Goal: Check status

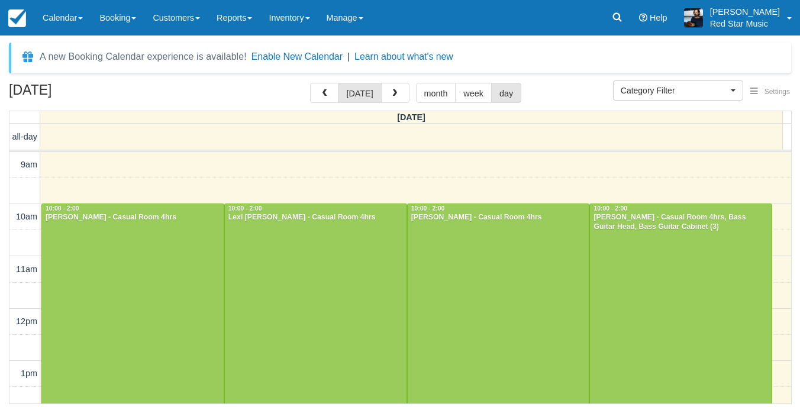
select select
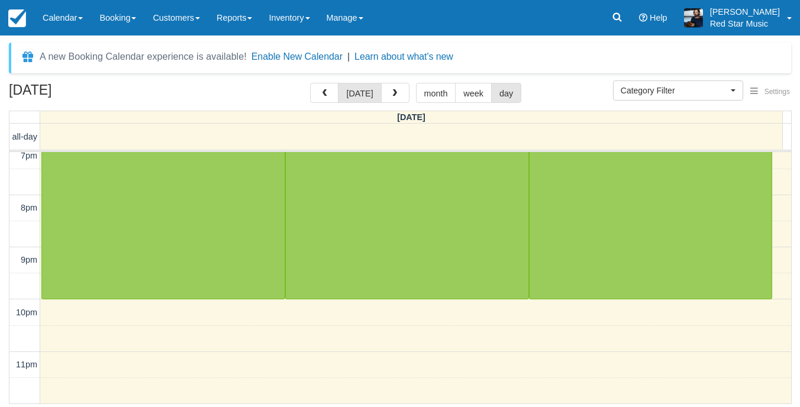
scroll to position [414, 0]
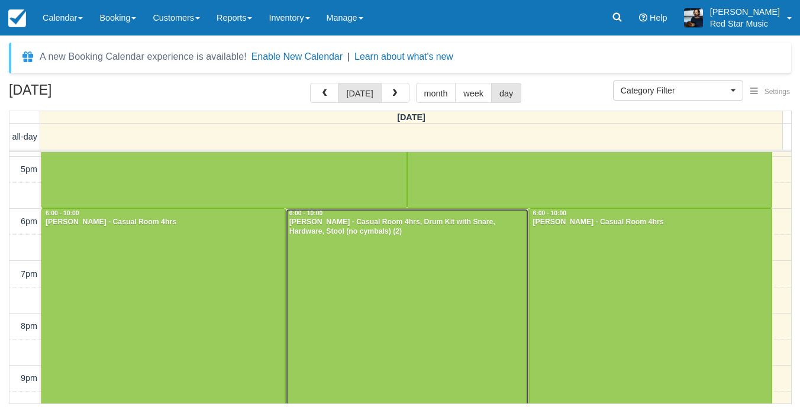
click at [348, 260] on div at bounding box center [407, 313] width 243 height 208
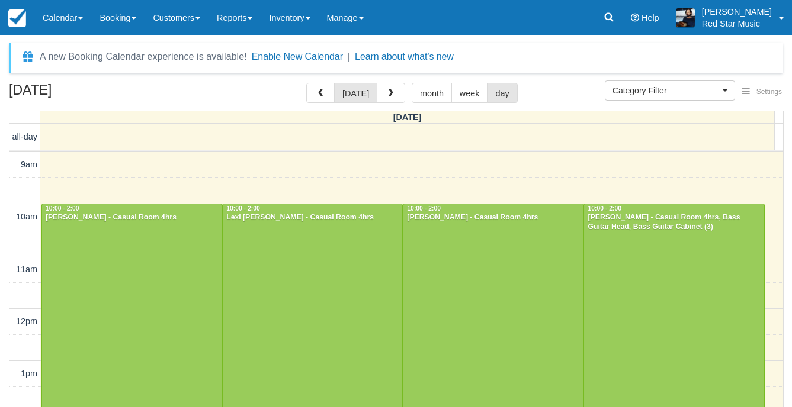
select select
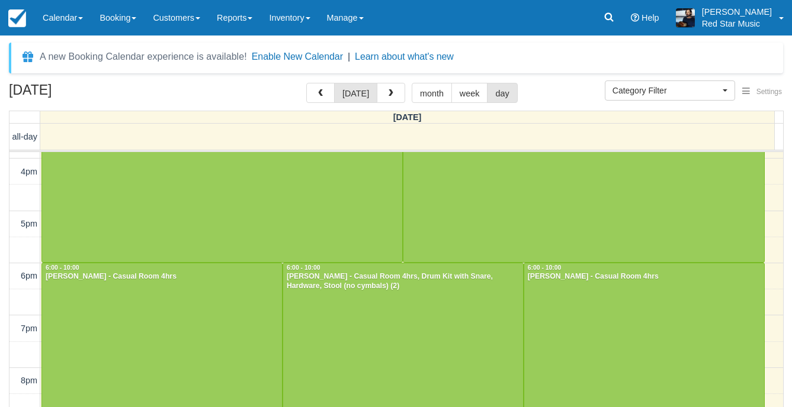
scroll to position [365, 0]
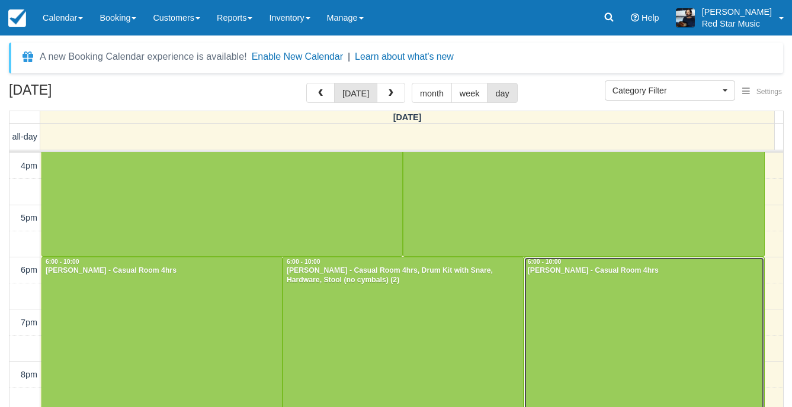
click at [613, 319] on div at bounding box center [644, 362] width 240 height 208
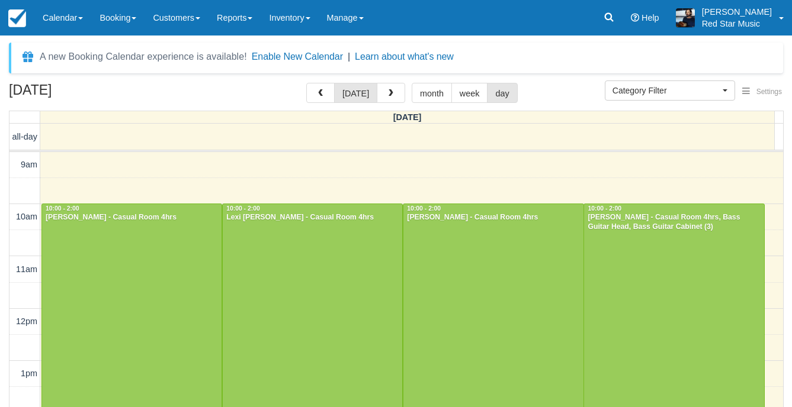
select select
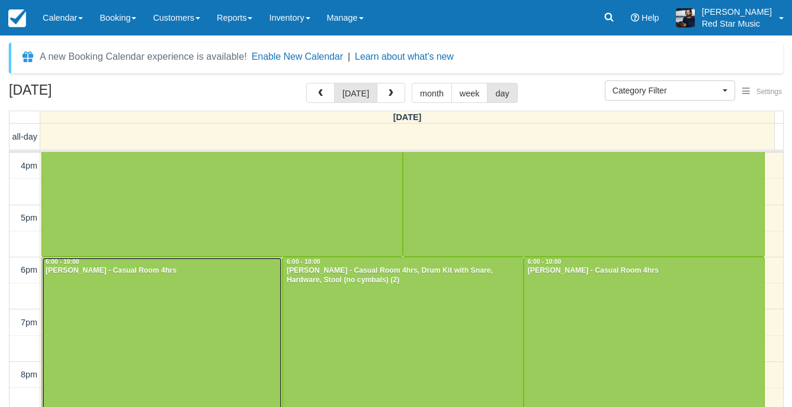
click at [187, 306] on div at bounding box center [162, 362] width 240 height 208
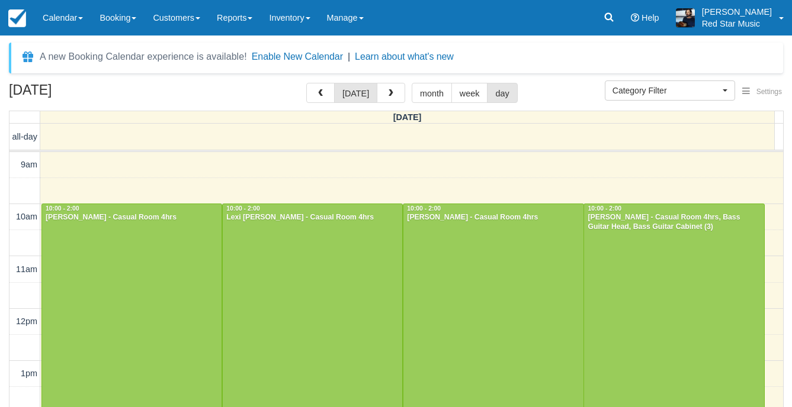
select select
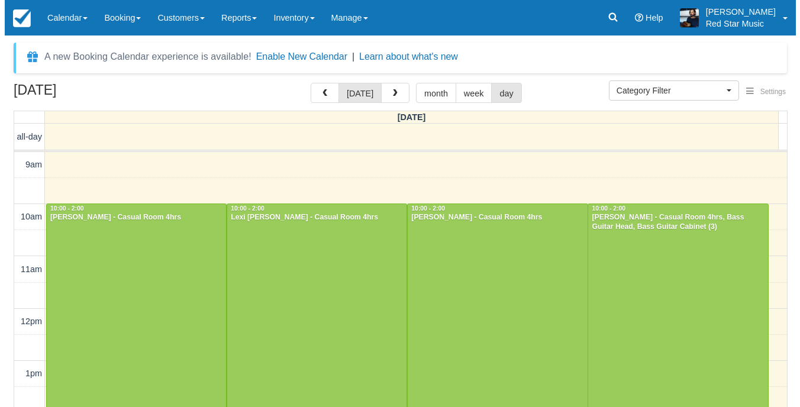
scroll to position [128, 0]
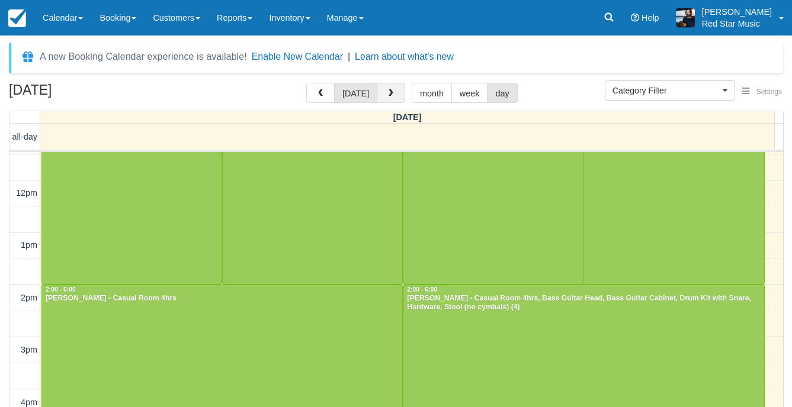
click at [387, 94] on span "button" at bounding box center [391, 93] width 8 height 8
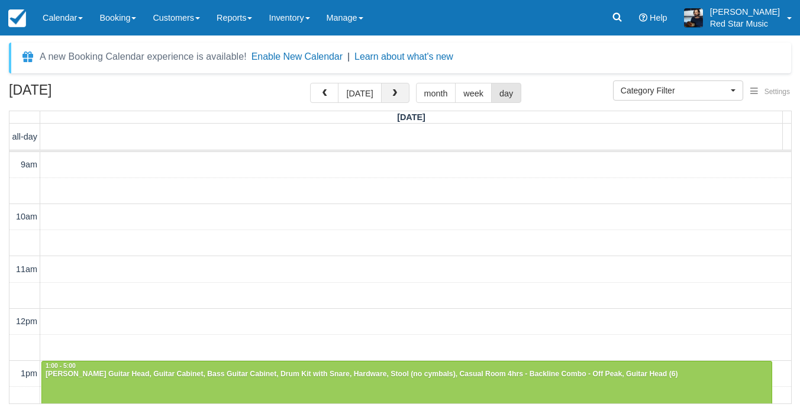
click at [391, 93] on span "button" at bounding box center [395, 93] width 8 height 8
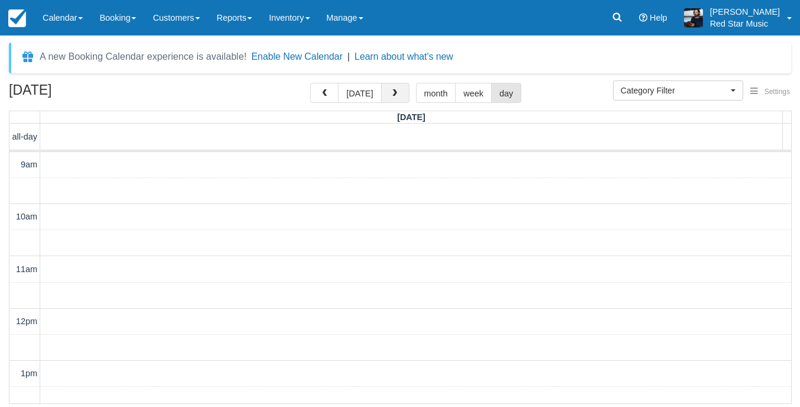
click at [394, 94] on span "button" at bounding box center [395, 93] width 8 height 8
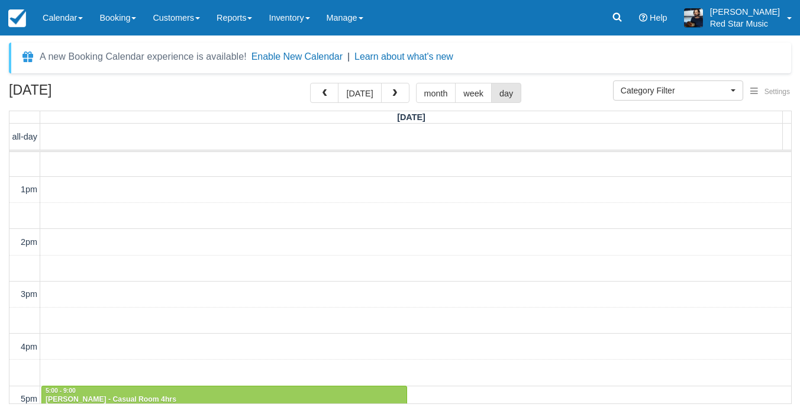
scroll to position [355, 0]
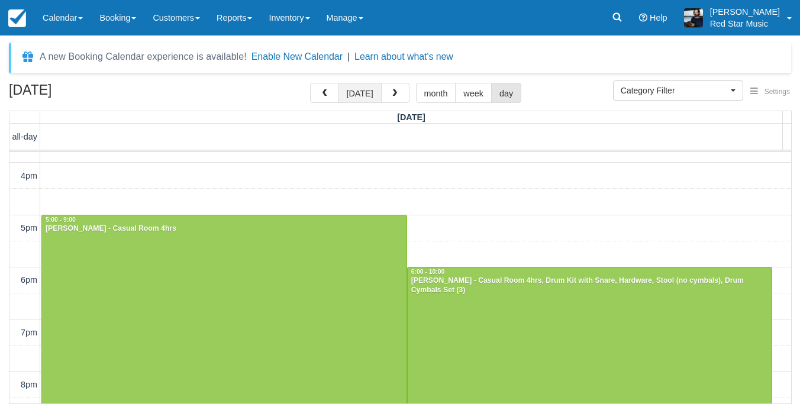
click at [359, 92] on button "today" at bounding box center [359, 93] width 43 height 20
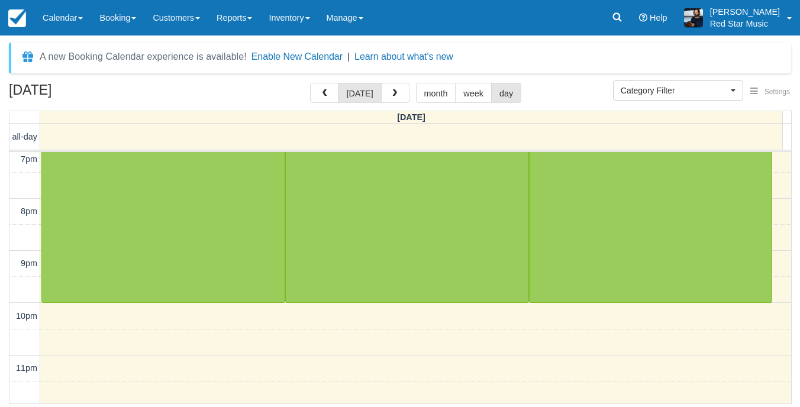
scroll to position [532, 0]
